Goal: Transaction & Acquisition: Book appointment/travel/reservation

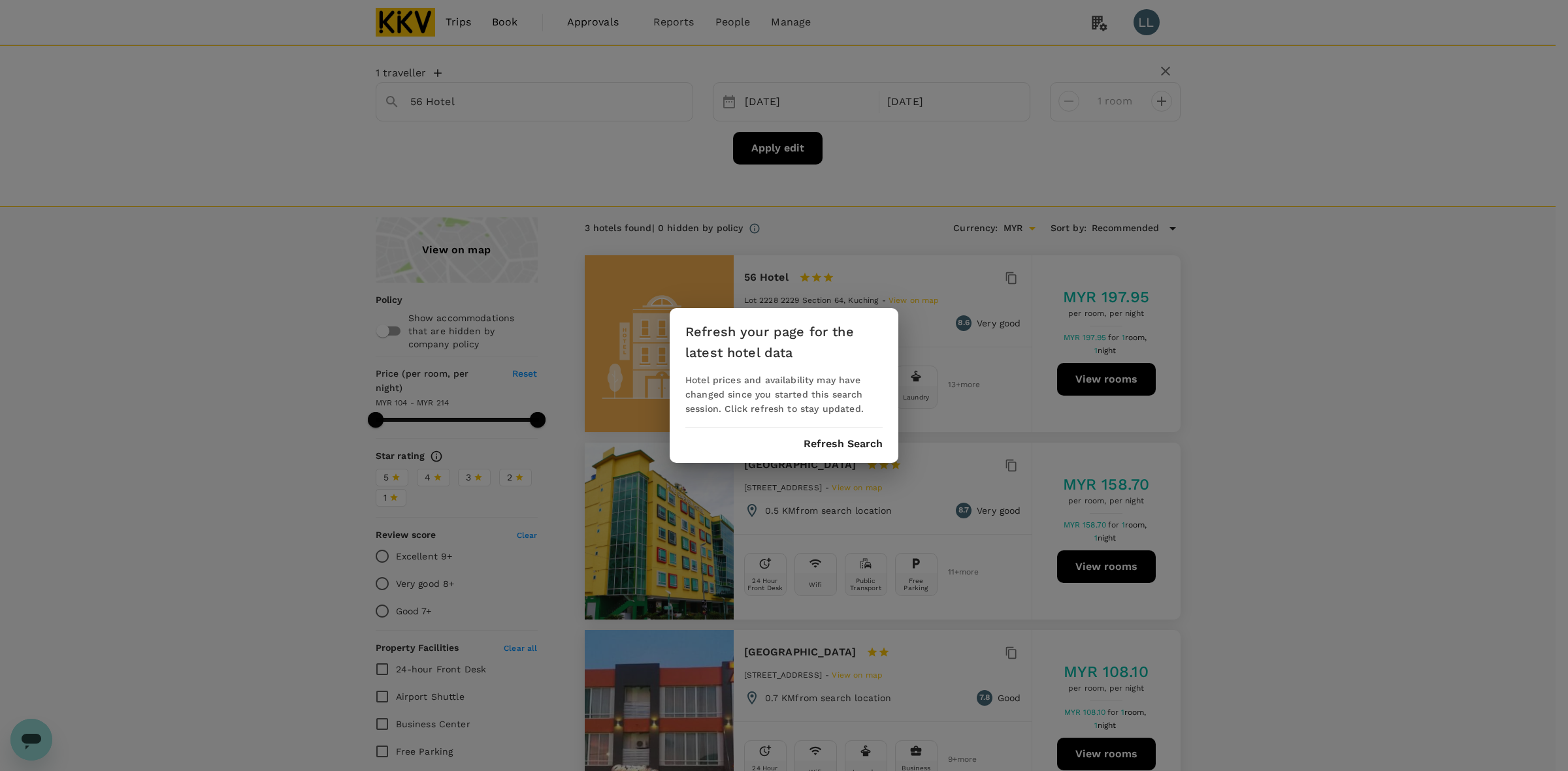
click at [822, 435] on div "Refresh your page for the latest hotel data Hotel prices and availability may h…" at bounding box center [784, 385] width 229 height 155
click at [825, 438] on button "Refresh Search" at bounding box center [843, 444] width 79 height 12
click at [843, 443] on button "Refresh Search" at bounding box center [843, 444] width 79 height 12
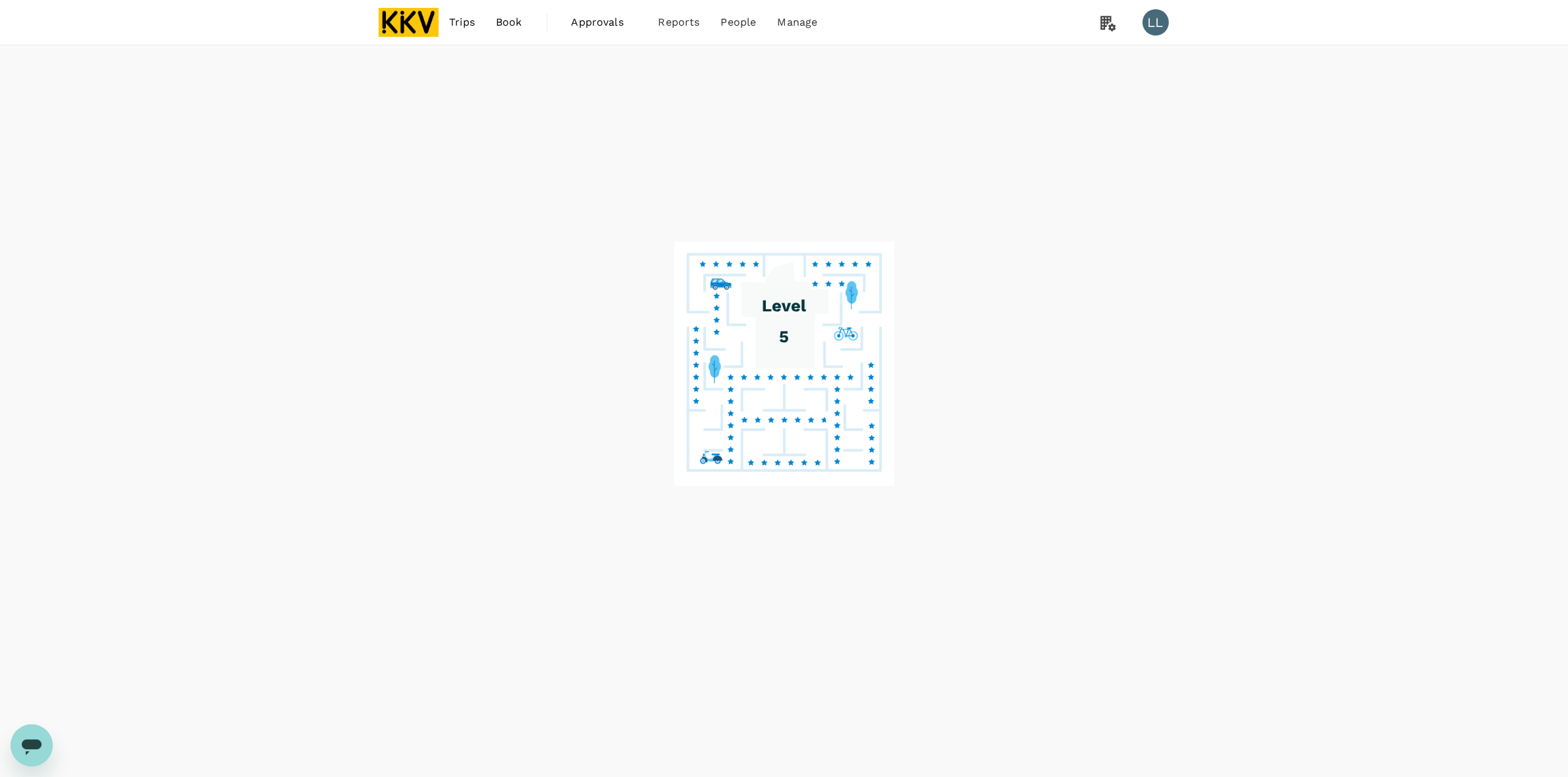
click at [1281, 287] on div at bounding box center [784, 412] width 1568 height 733
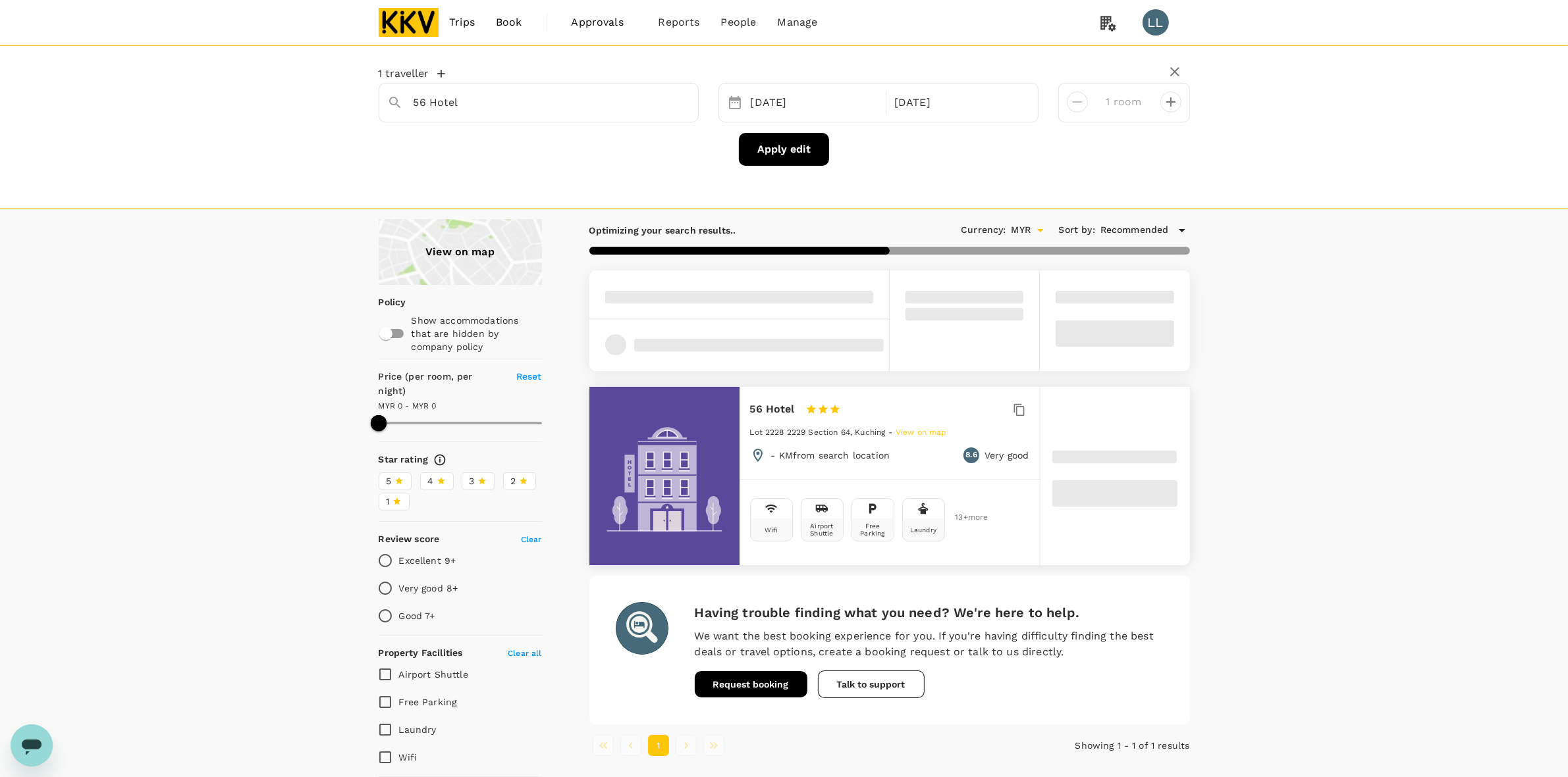
click at [1342, 325] on div "View on map Policy Show accommodations that are hidden by company policy Price …" at bounding box center [784, 540] width 1568 height 642
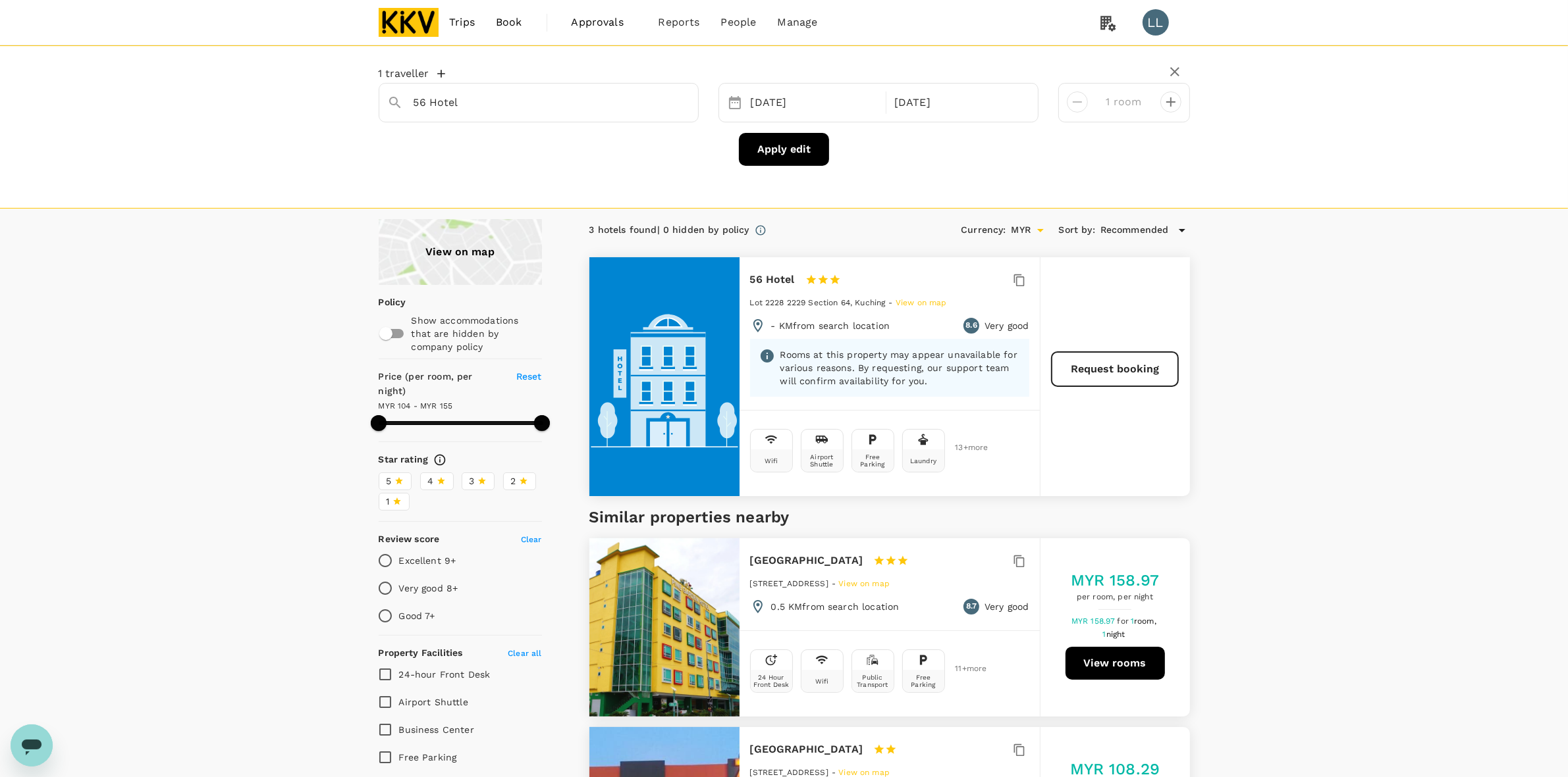
type input "153.96"
